Goal: Task Accomplishment & Management: Complete application form

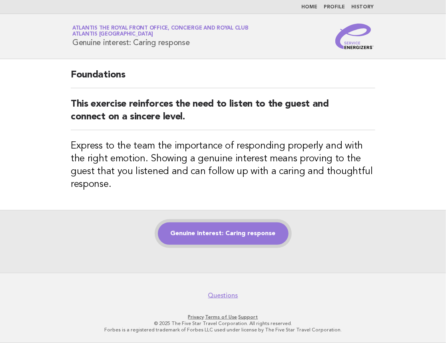
click at [196, 241] on link "Genuine interest: Caring response" at bounding box center [223, 234] width 131 height 22
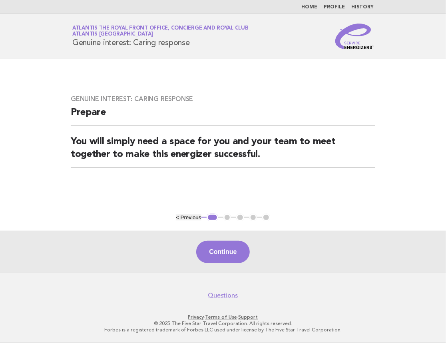
click at [242, 240] on div "Continue" at bounding box center [223, 252] width 446 height 42
click at [230, 253] on button "Continue" at bounding box center [222, 252] width 53 height 22
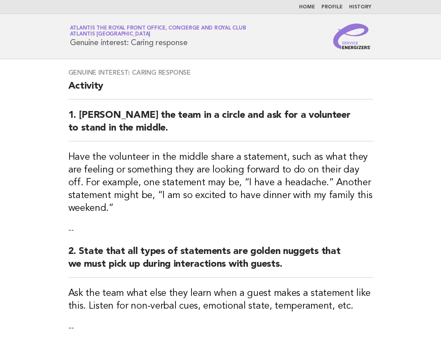
scroll to position [254, 0]
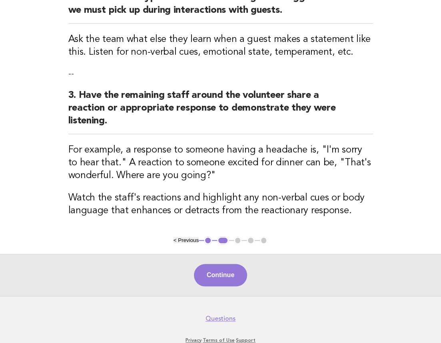
drag, startPoint x: 228, startPoint y: 271, endPoint x: 256, endPoint y: 202, distance: 74.4
click at [228, 272] on button "Continue" at bounding box center [220, 275] width 53 height 22
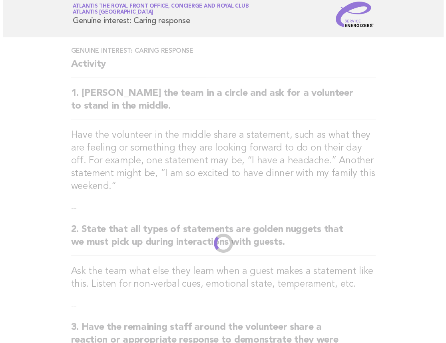
scroll to position [0, 0]
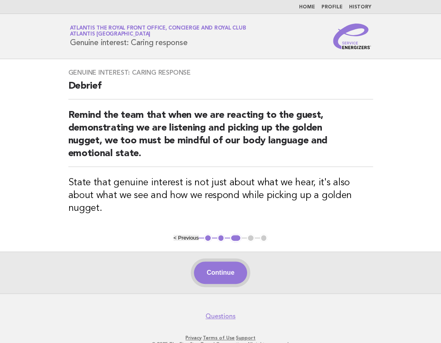
click at [236, 262] on button "Continue" at bounding box center [220, 273] width 53 height 22
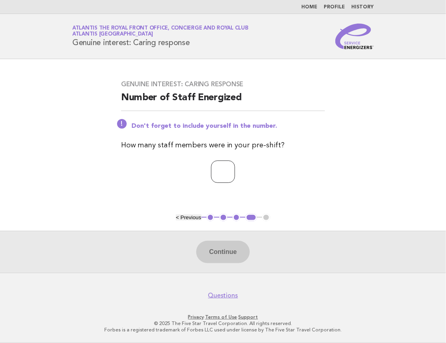
click at [224, 168] on input "number" at bounding box center [223, 172] width 24 height 22
click at [235, 169] on input "*" at bounding box center [223, 172] width 24 height 22
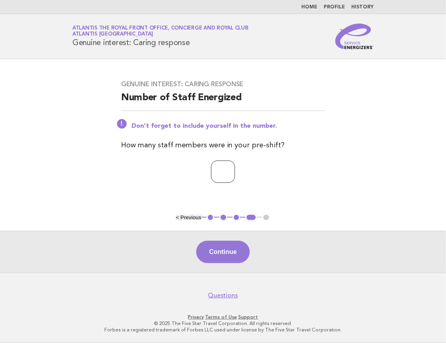
click at [235, 168] on input "*" at bounding box center [223, 172] width 24 height 22
click at [235, 169] on input "*" at bounding box center [223, 172] width 24 height 22
type input "*"
click at [235, 169] on input "*" at bounding box center [223, 172] width 24 height 22
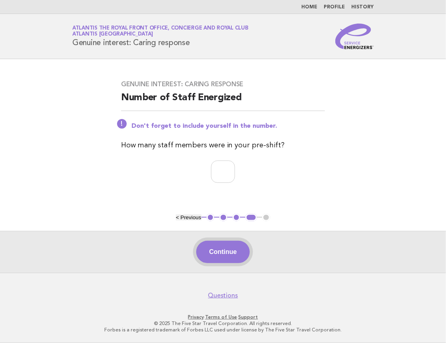
click at [218, 252] on button "Continue" at bounding box center [222, 252] width 53 height 22
